Goal: Transaction & Acquisition: Purchase product/service

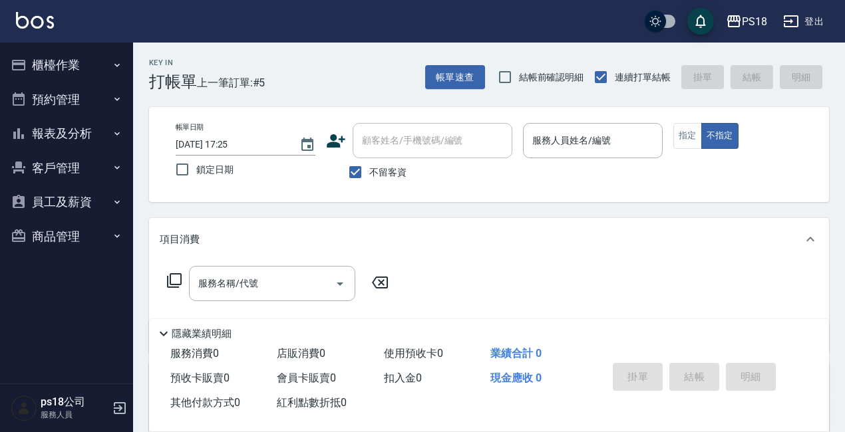
click at [65, 75] on button "櫃檯作業" at bounding box center [66, 65] width 122 height 35
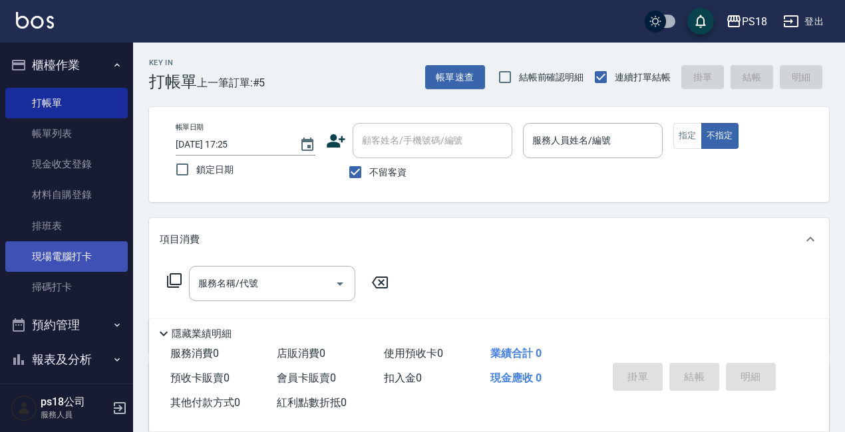
drag, startPoint x: 64, startPoint y: 261, endPoint x: 76, endPoint y: 259, distance: 12.7
click at [65, 260] on link "現場電腦打卡" at bounding box center [66, 256] width 122 height 31
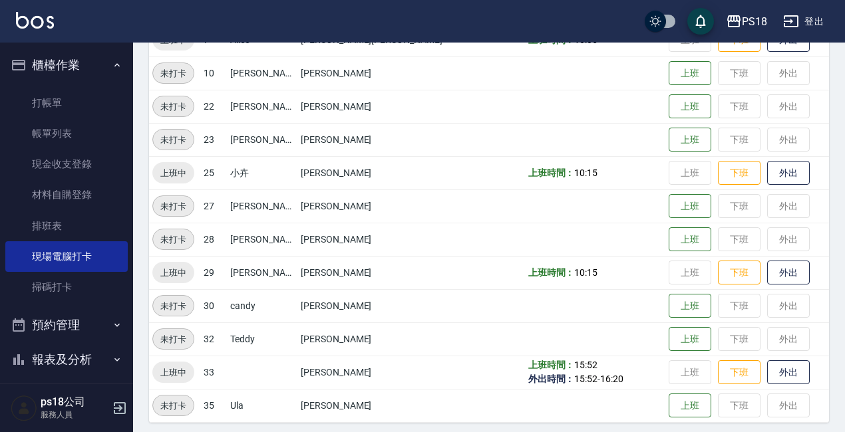
scroll to position [298, 0]
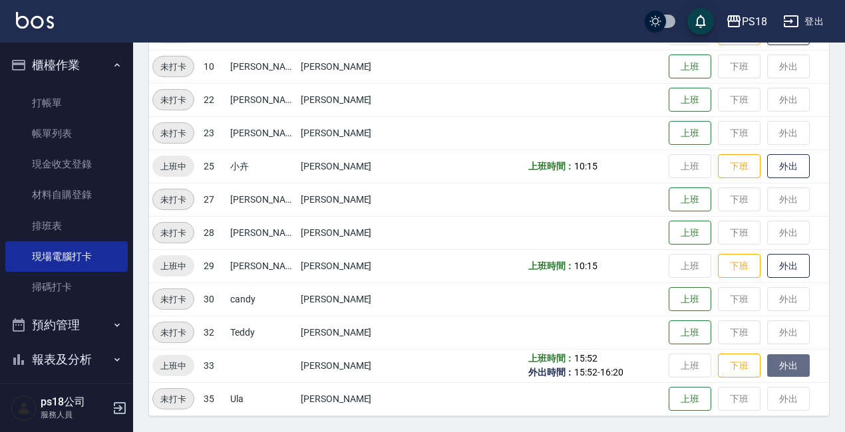
click at [767, 365] on button "外出" at bounding box center [788, 365] width 43 height 23
drag, startPoint x: 772, startPoint y: 363, endPoint x: 761, endPoint y: 364, distance: 11.4
click at [769, 363] on button "歸來" at bounding box center [788, 365] width 43 height 23
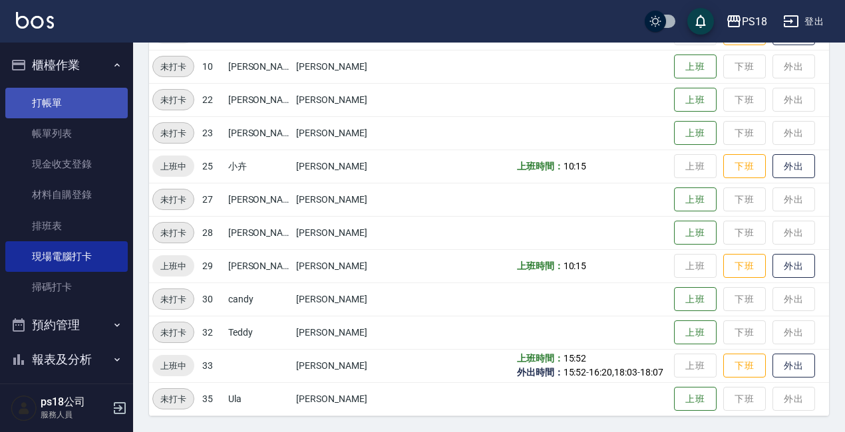
click at [41, 99] on link "打帳單" at bounding box center [66, 103] width 122 height 31
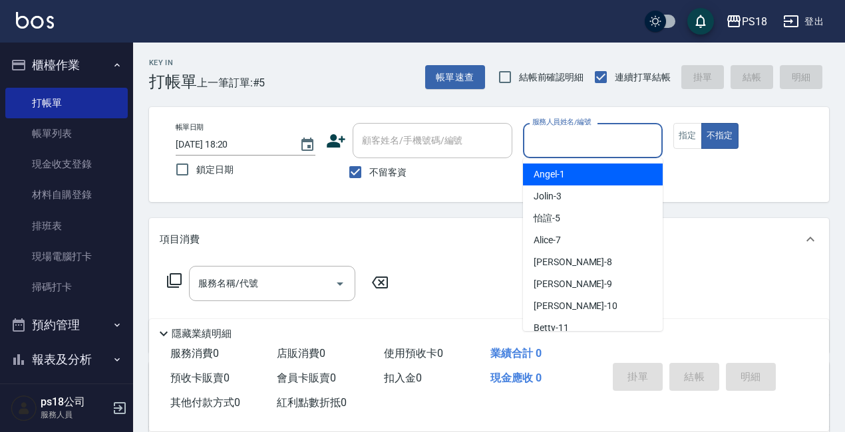
click at [600, 140] on input "服務人員姓名/編號" at bounding box center [593, 140] width 128 height 23
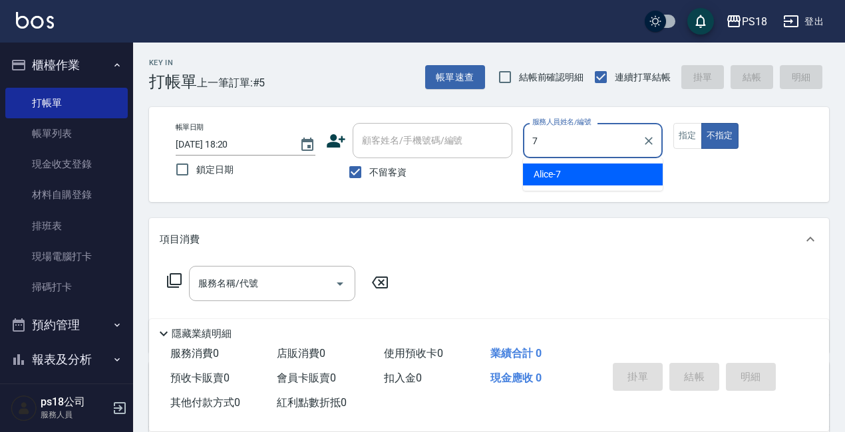
type input "7"
type button "false"
type input "Alice-7"
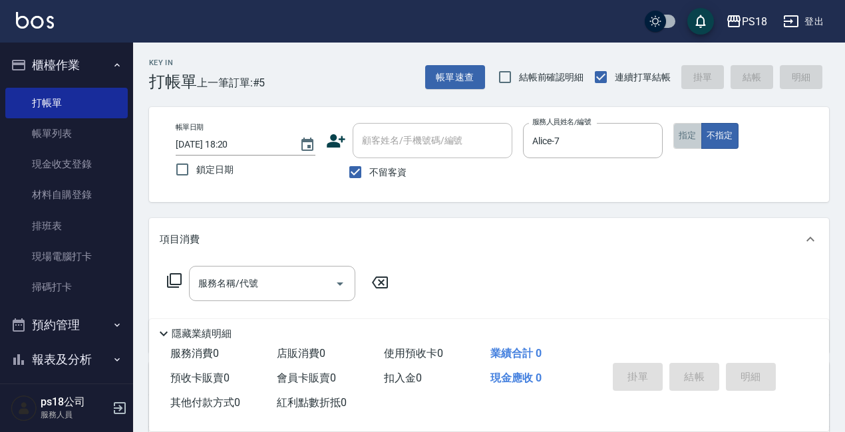
click at [687, 134] on button "指定" at bounding box center [687, 136] width 29 height 26
click at [173, 277] on icon at bounding box center [174, 281] width 16 height 16
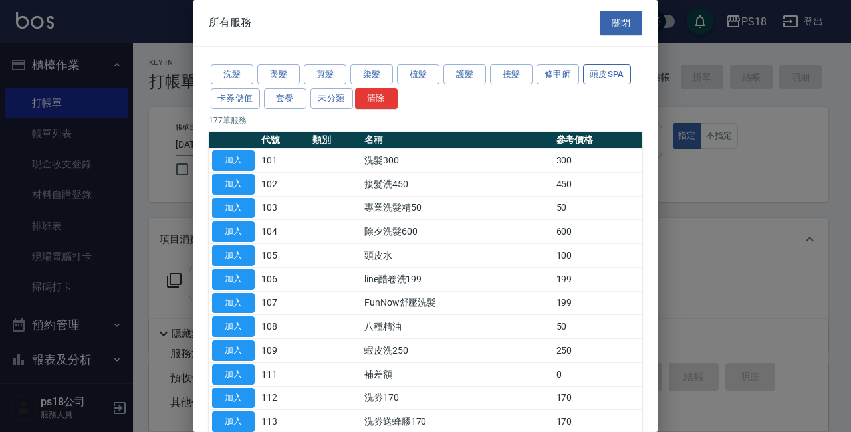
click at [589, 70] on button "頭皮SPA" at bounding box center [607, 75] width 48 height 21
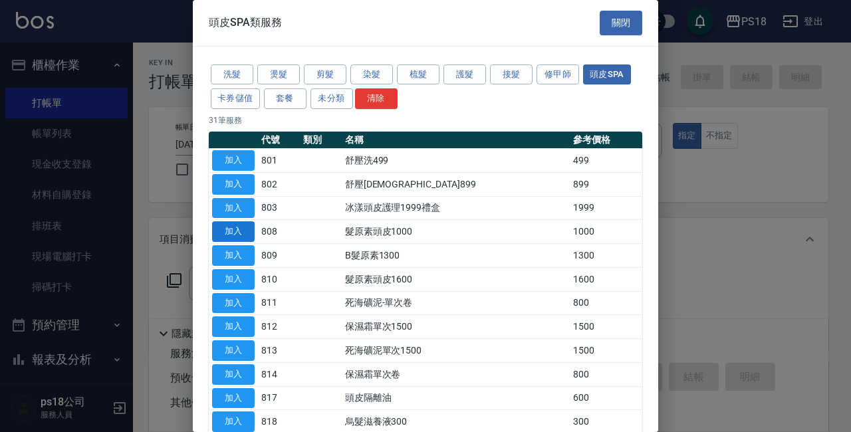
click at [222, 227] on button "加入" at bounding box center [233, 231] width 43 height 21
type input "髮原素頭皮1000(808)"
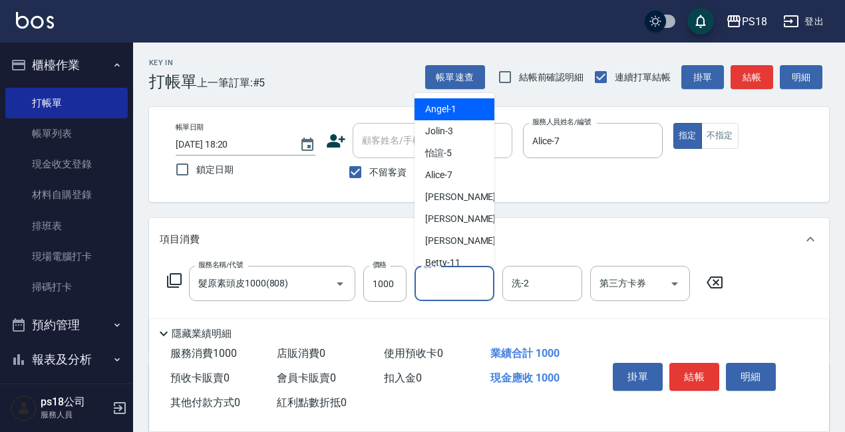
click at [438, 283] on input "洗-1" at bounding box center [454, 283] width 68 height 23
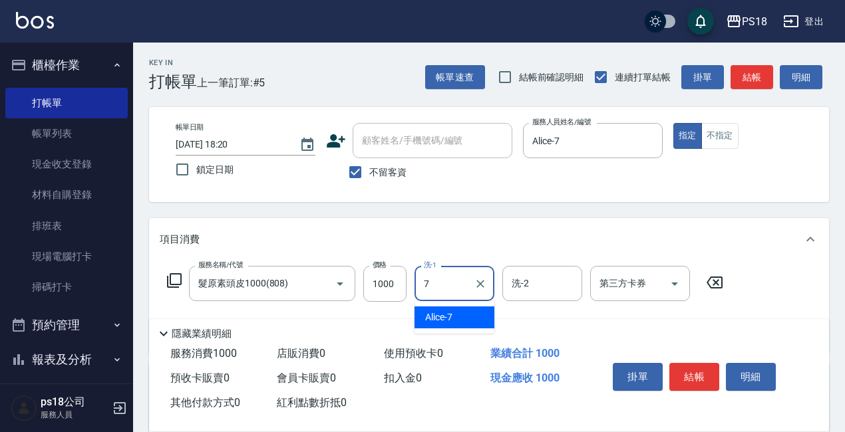
type input "Alice-7"
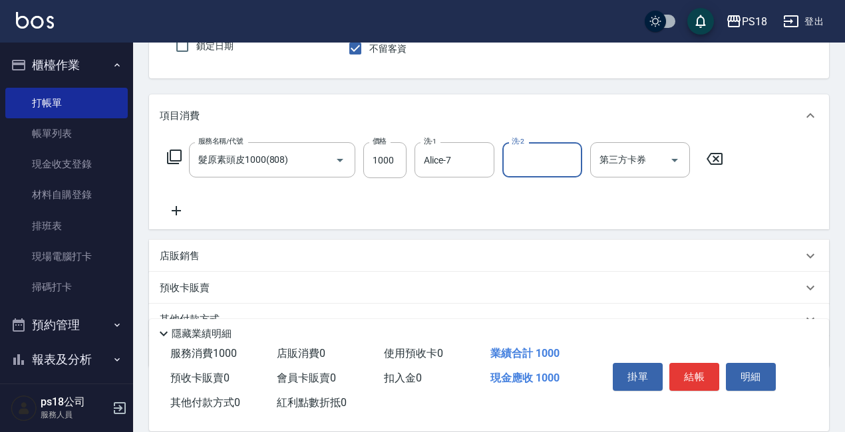
scroll to position [187, 0]
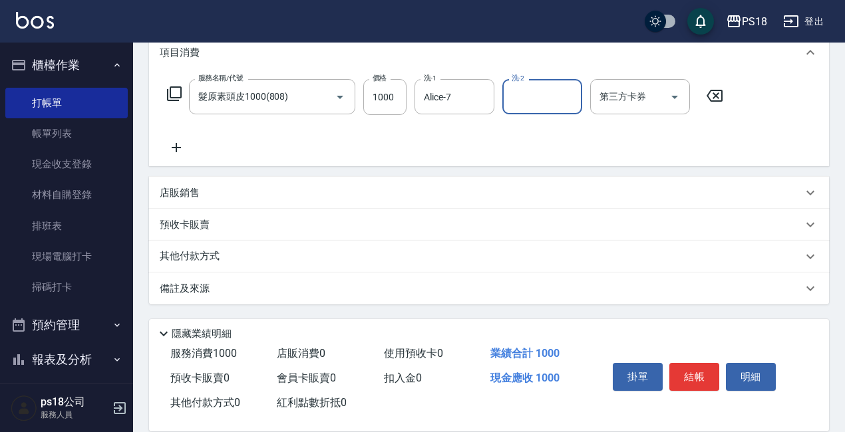
click at [188, 283] on p "備註及來源" at bounding box center [185, 289] width 50 height 14
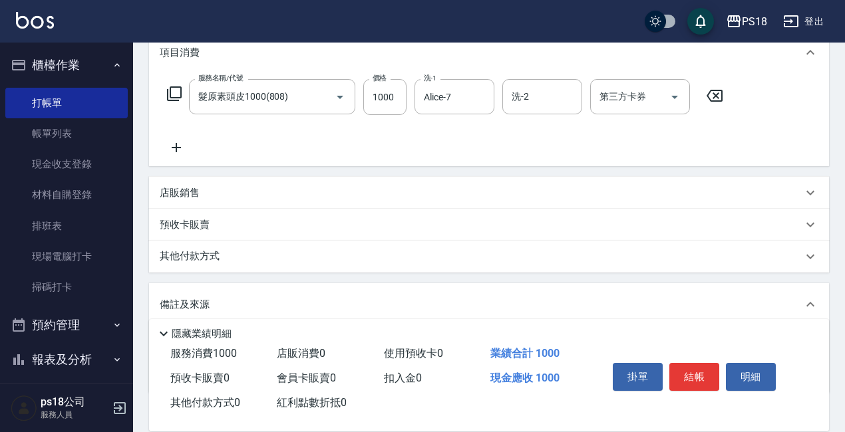
scroll to position [259, 0]
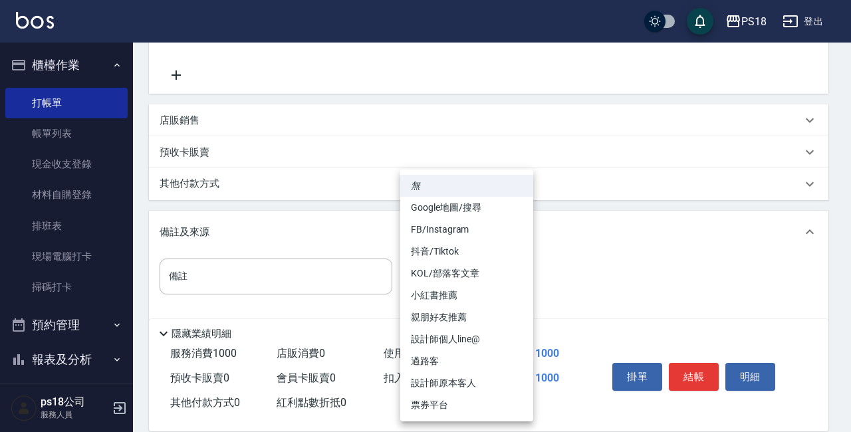
click at [515, 283] on body "PS18 登出 櫃檯作業 打帳單 帳單列表 現金收支登錄 材料自購登錄 排班表 現場電腦打卡 掃碼打卡 預約管理 預約管理 單日預約紀錄 單週預約紀錄 報表及…" at bounding box center [425, 95] width 851 height 708
click at [450, 382] on li "設計師原本客人" at bounding box center [466, 383] width 133 height 22
type input "設計師原本客人"
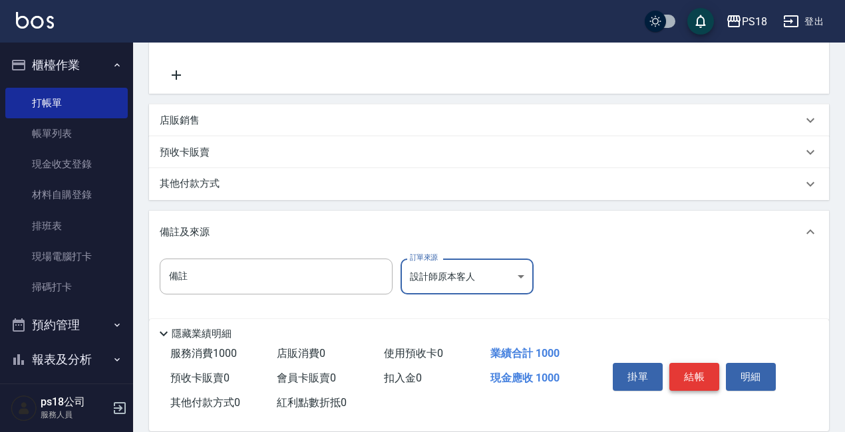
click at [692, 370] on button "結帳" at bounding box center [694, 377] width 50 height 28
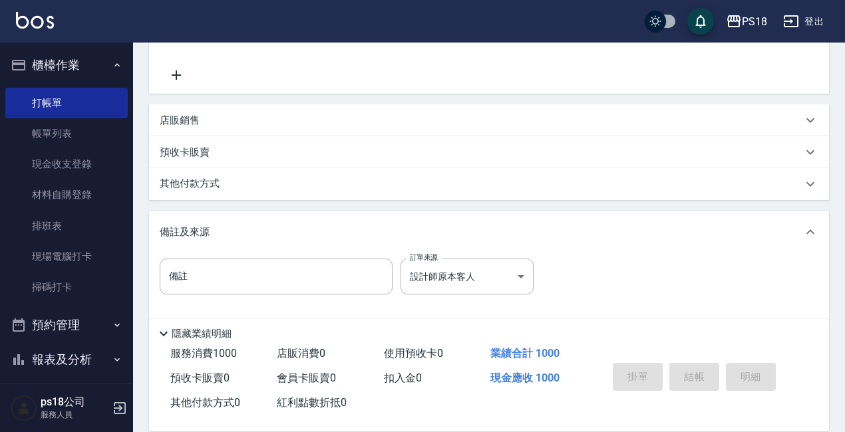
type input "[DATE] 18:21"
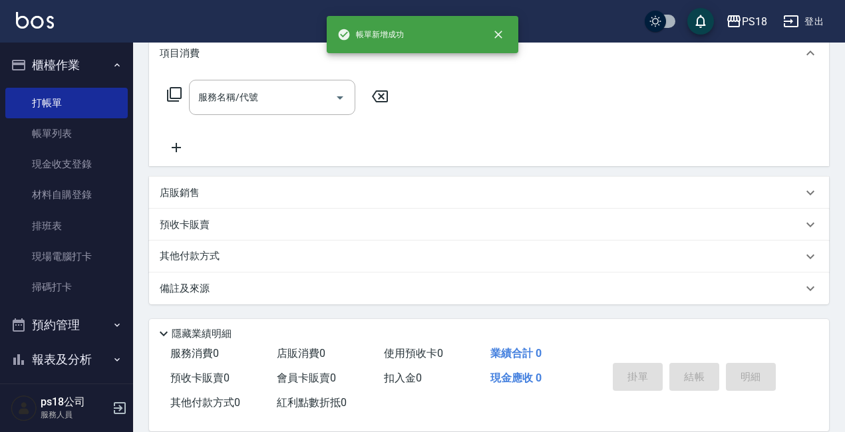
scroll to position [0, 0]
